Goal: Task Accomplishment & Management: Manage account settings

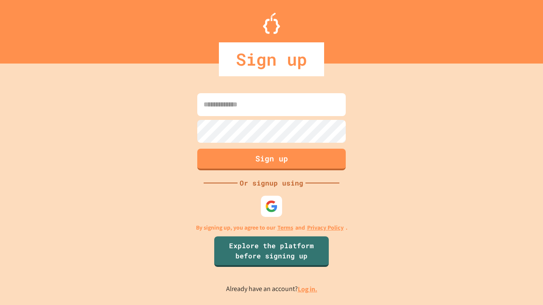
click at [308, 289] on link "Log in." at bounding box center [308, 289] width 20 height 9
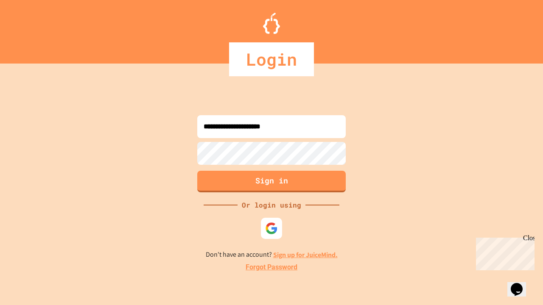
type input "**********"
